Goal: Information Seeking & Learning: Learn about a topic

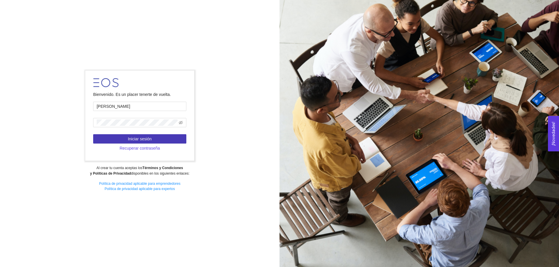
click at [147, 137] on span "Iniciar sesión" at bounding box center [140, 139] width 24 height 6
click at [155, 108] on input "Loera" at bounding box center [139, 106] width 93 height 9
drag, startPoint x: 143, startPoint y: 104, endPoint x: 84, endPoint y: 103, distance: 58.5
click at [84, 103] on div "Bienvenido. Es un placer tenerte de vuelta. Loera Ingresa un correo válido. Ini…" at bounding box center [139, 134] width 279 height 134
type input "abrahamdguez3@gmail.com"
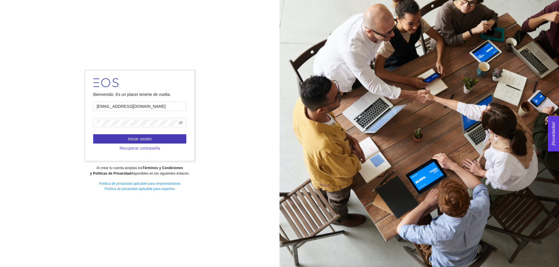
click at [138, 143] on button "Iniciar sesión" at bounding box center [139, 138] width 93 height 9
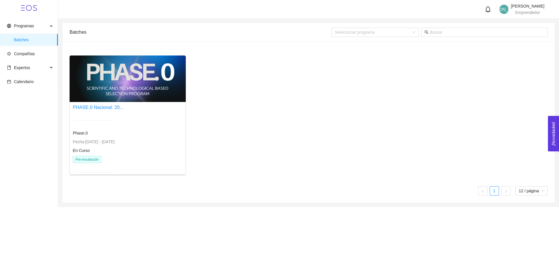
click at [122, 82] on div at bounding box center [128, 79] width 116 height 47
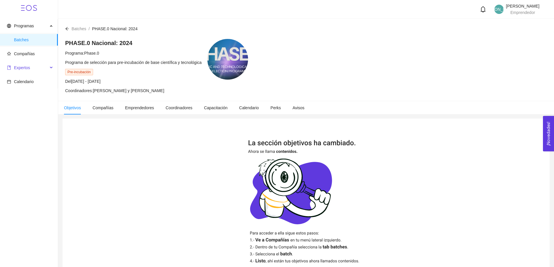
click at [45, 70] on span "Expertos" at bounding box center [27, 68] width 41 height 12
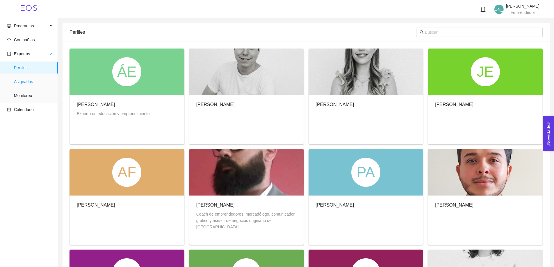
click at [41, 83] on span "Asignados" at bounding box center [33, 82] width 39 height 12
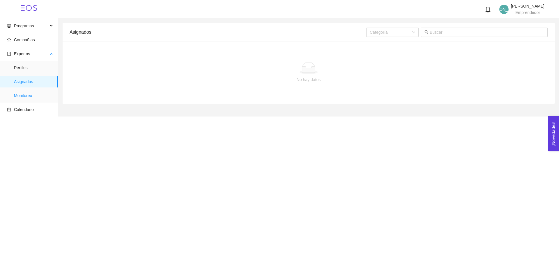
click at [36, 97] on span "Monitoreo" at bounding box center [33, 96] width 39 height 12
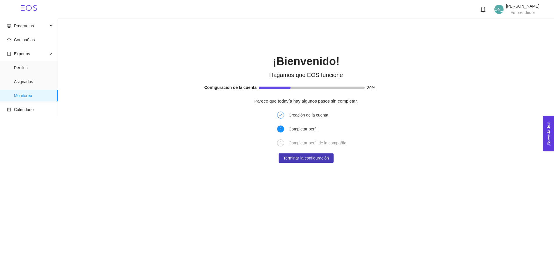
click at [290, 156] on span "Terminar la configuración" at bounding box center [305, 158] width 45 height 6
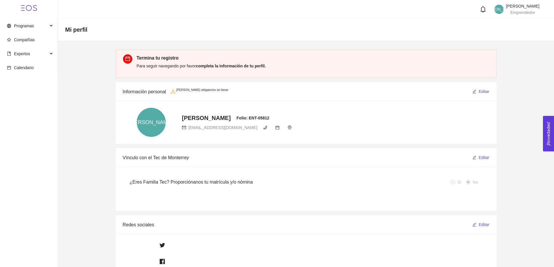
click at [235, 72] on div "Termina tu registro Para seguir navegando por favor completa la información de …" at bounding box center [314, 63] width 355 height 19
click at [146, 61] on strong "Termina tu registro" at bounding box center [158, 58] width 42 height 5
click at [35, 32] on li "Programas" at bounding box center [29, 26] width 58 height 13
click at [38, 27] on span "Programas" at bounding box center [27, 26] width 41 height 12
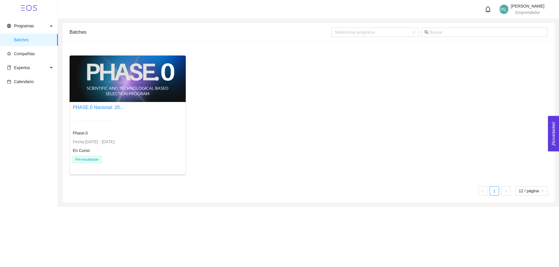
click at [85, 160] on span "Pre-incubación" at bounding box center [87, 159] width 29 height 7
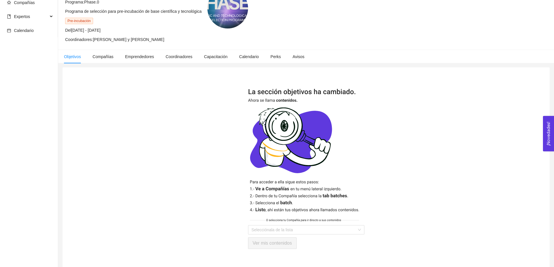
scroll to position [59, 0]
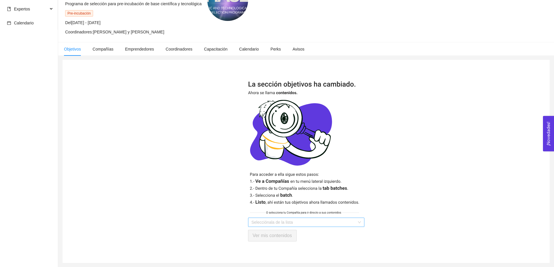
click at [319, 222] on input "search" at bounding box center [304, 222] width 105 height 9
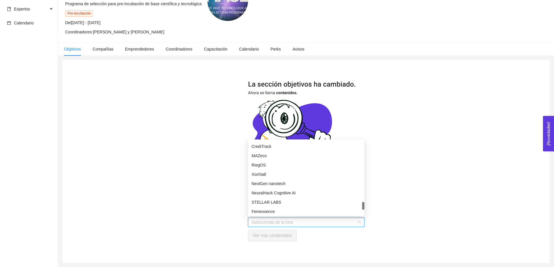
scroll to position [731, 0]
drag, startPoint x: 363, startPoint y: 211, endPoint x: 361, endPoint y: 206, distance: 6.2
click at [361, 206] on div "arrovo CrediTrack MAZeco RiegOS Xochiatl NextGen nanotech NeuralHack Cognitive …" at bounding box center [306, 178] width 116 height 74
click at [316, 172] on div "RiegOS" at bounding box center [306, 168] width 116 height 9
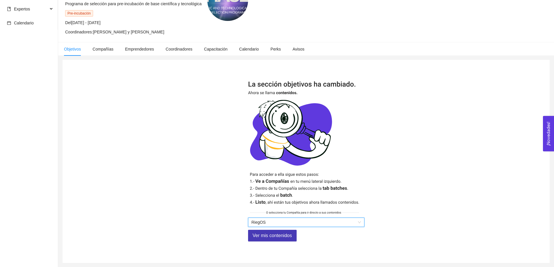
click at [291, 234] on span "Ver mis contenidos" at bounding box center [272, 235] width 39 height 7
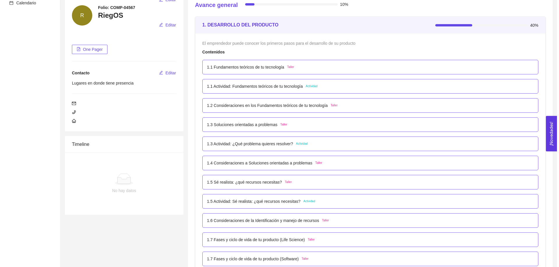
scroll to position [68, 0]
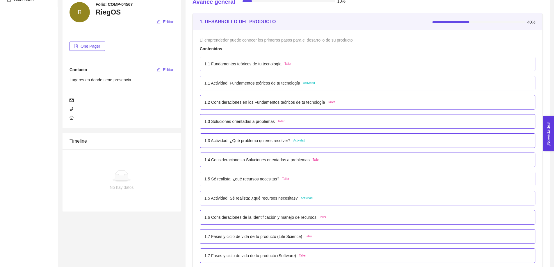
click at [230, 62] on p "1.1 Fundamentos teóricos de tu tecnología" at bounding box center [242, 64] width 77 height 6
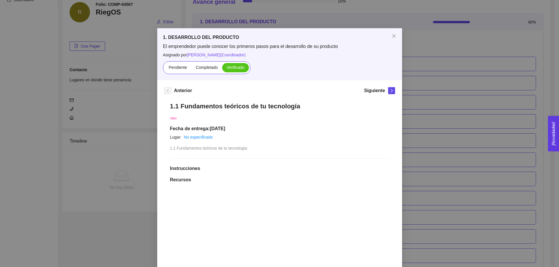
scroll to position [0, 0]
click at [392, 39] on icon "close" at bounding box center [393, 36] width 3 height 3
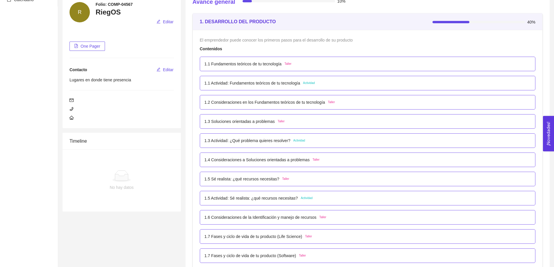
click at [339, 79] on div "1.1 Actividad: Fundamentos teóricos de tu tecnología Actividad" at bounding box center [368, 83] width 336 height 15
click at [312, 83] on span "Actividad" at bounding box center [309, 83] width 12 height 5
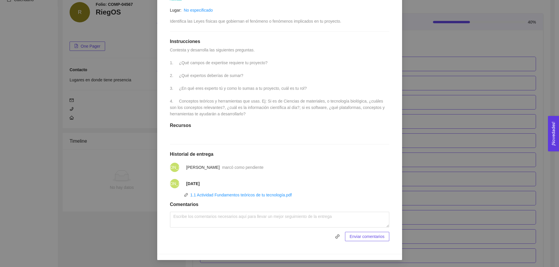
scroll to position [126, 0]
click at [427, 146] on div "1. DESARROLLO DEL PRODUCTO El emprendedor puede conocer los primeros pasos para…" at bounding box center [279, 133] width 559 height 267
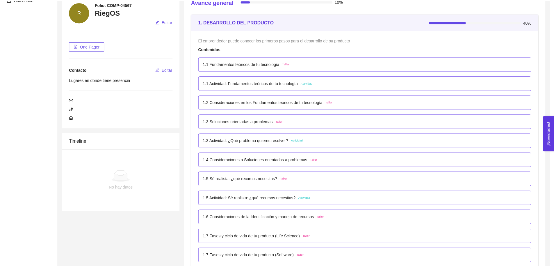
scroll to position [97, 0]
